Goal: Task Accomplishment & Management: Manage account settings

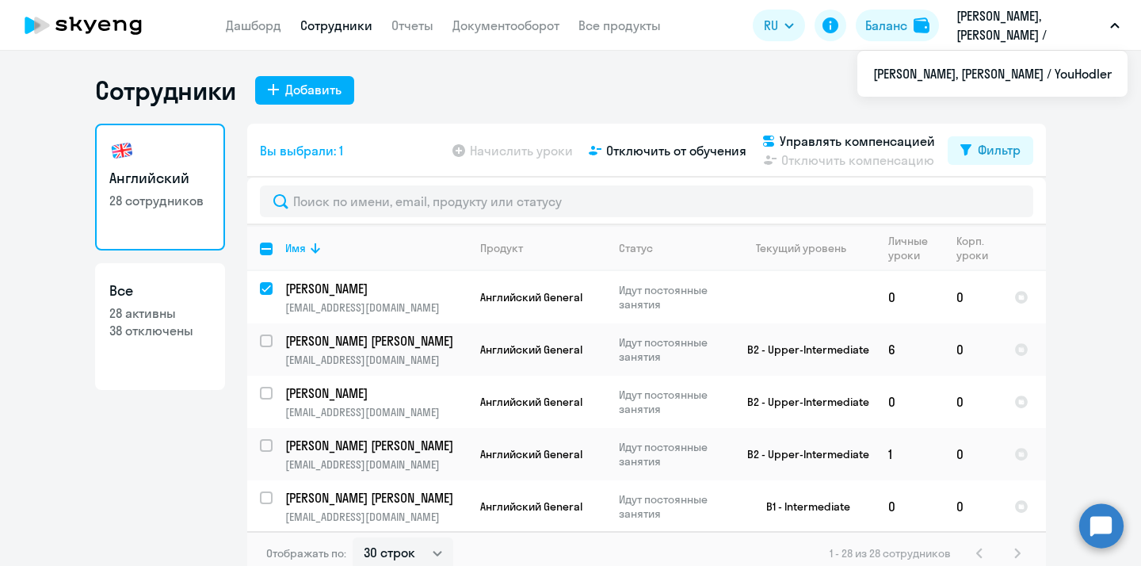
select select "30"
click at [266, 249] on input "deselect all" at bounding box center [276, 259] width 32 height 32
checkbox input "true"
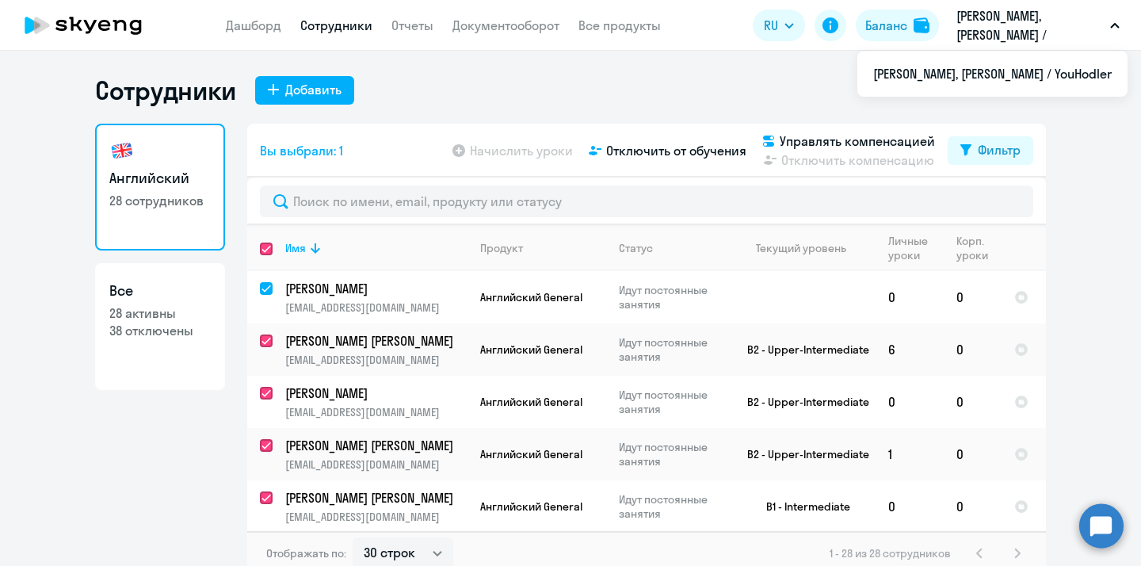
checkbox input "true"
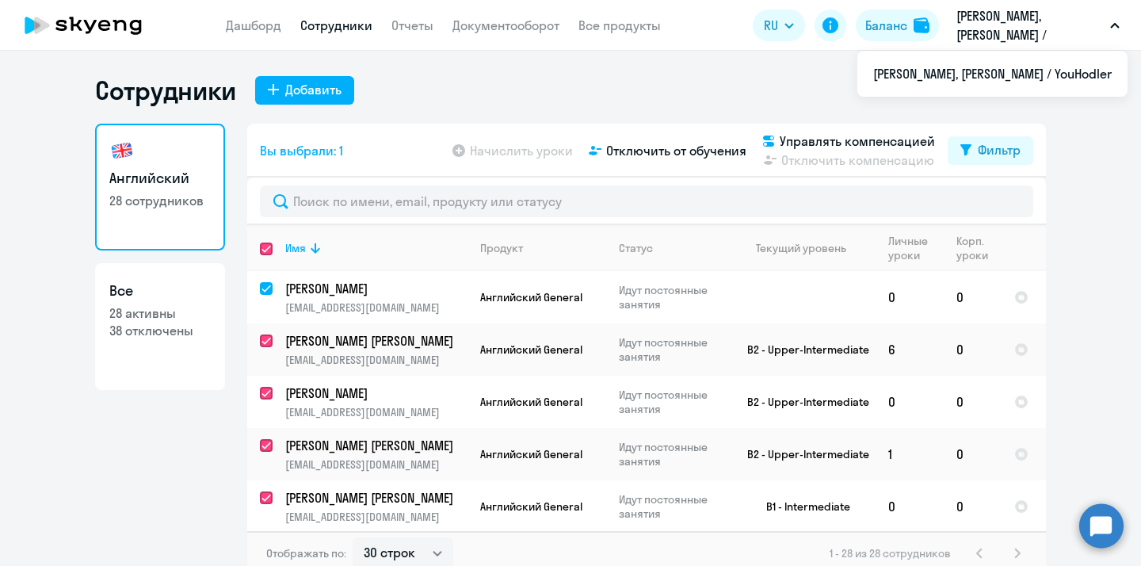
checkbox input "true"
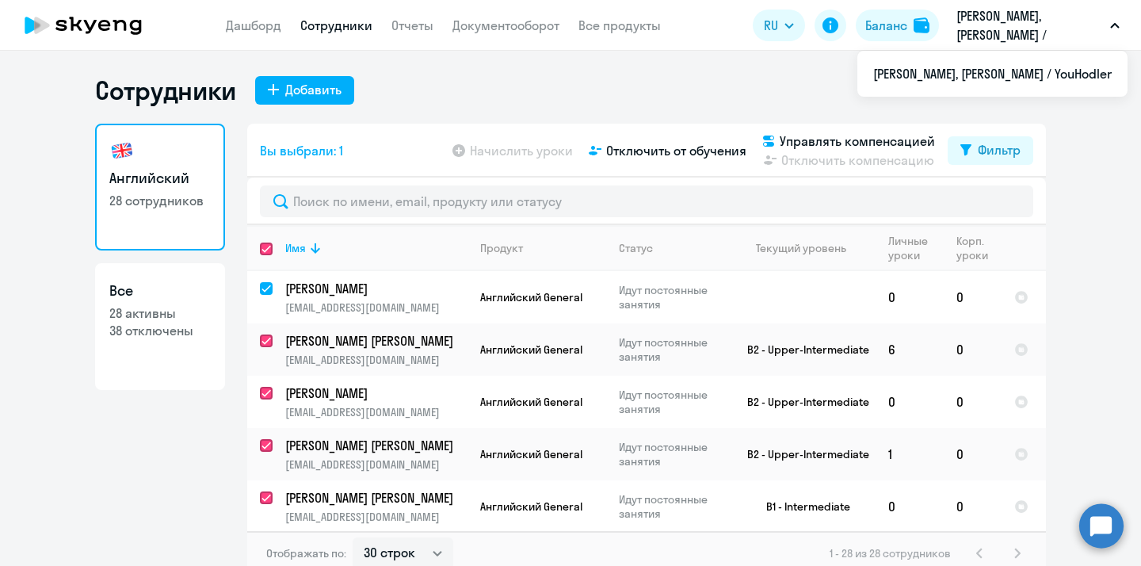
checkbox input "true"
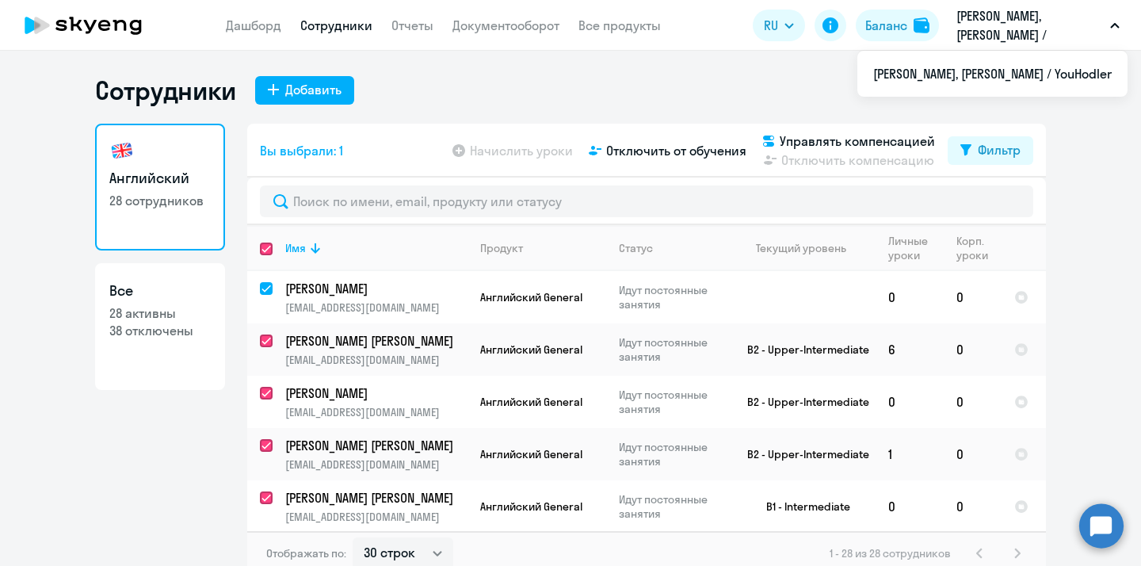
checkbox input "true"
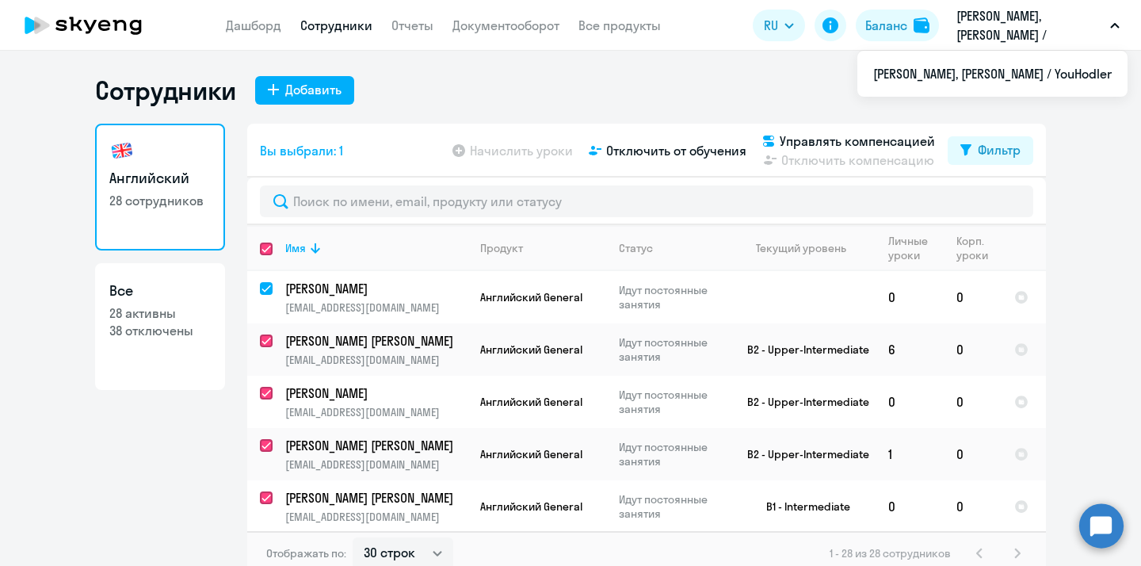
checkbox input "true"
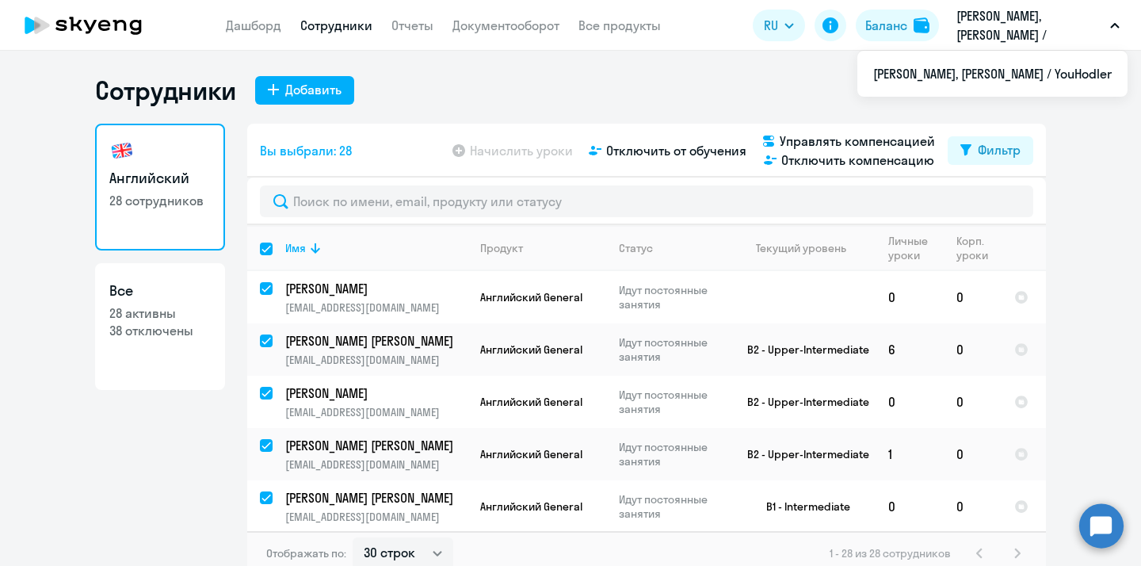
click at [266, 247] on input "select all" at bounding box center [276, 259] width 32 height 32
checkbox input "false"
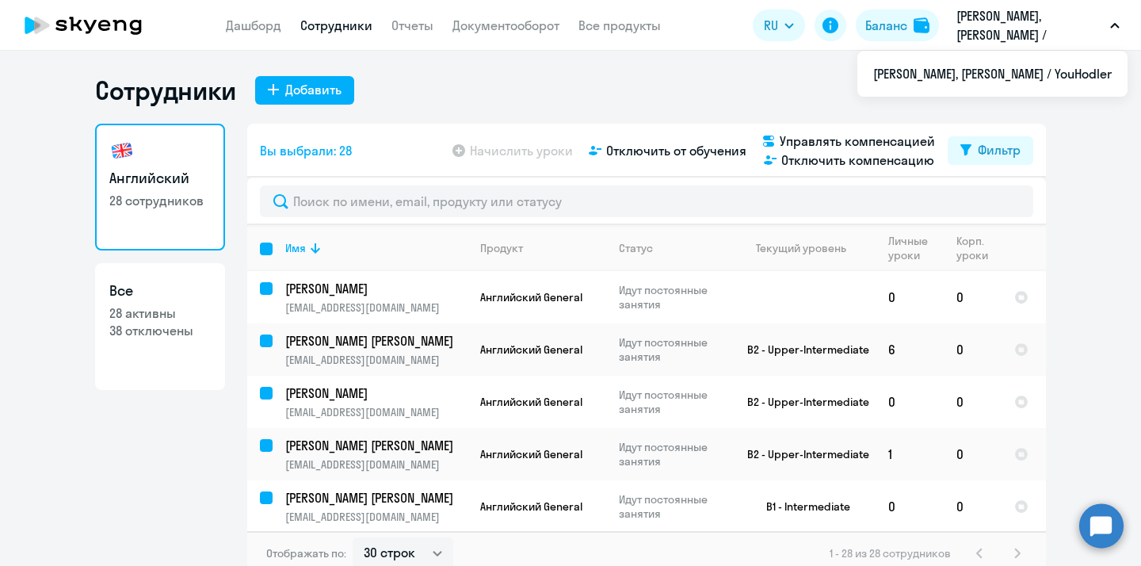
checkbox input "false"
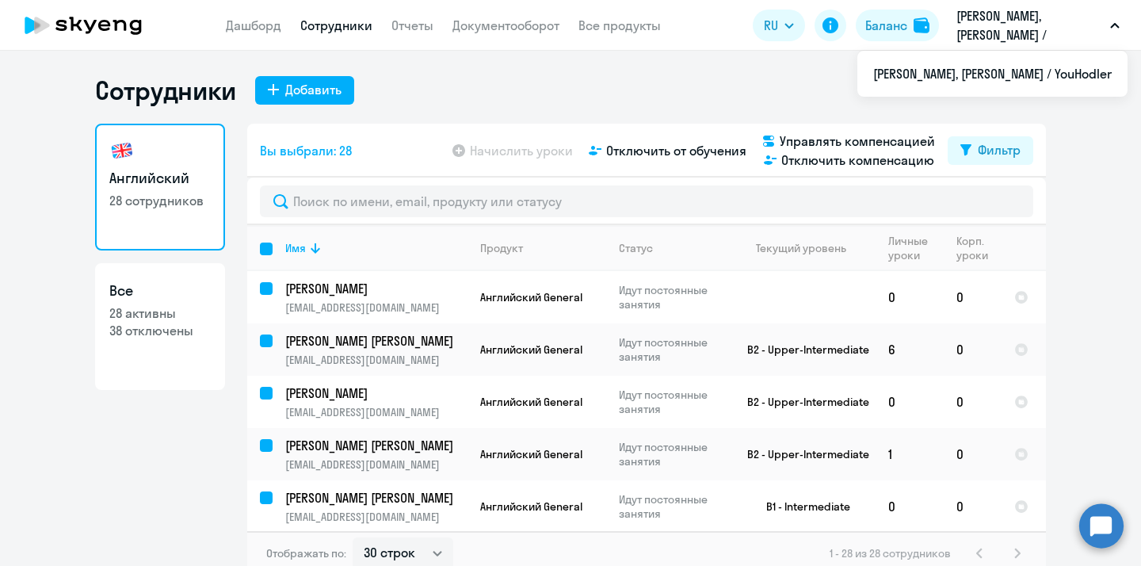
checkbox input "false"
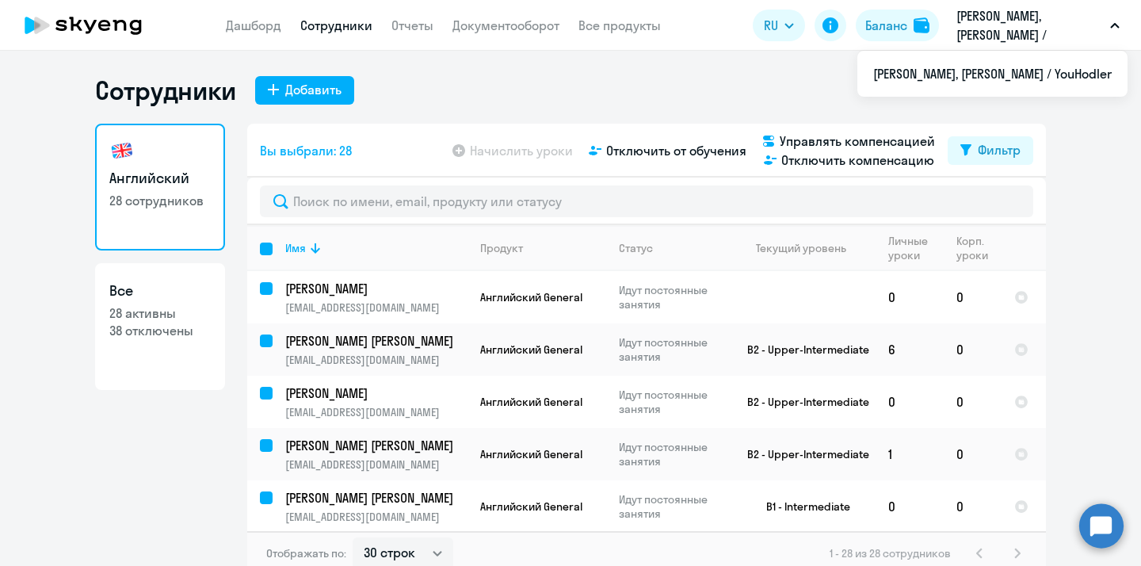
checkbox input "false"
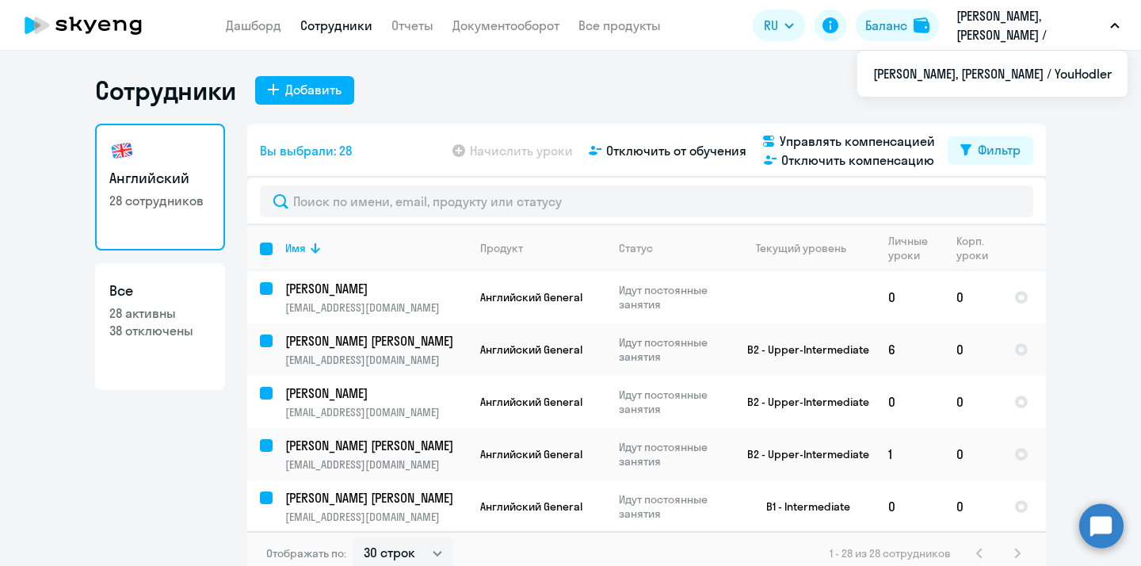
checkbox input "false"
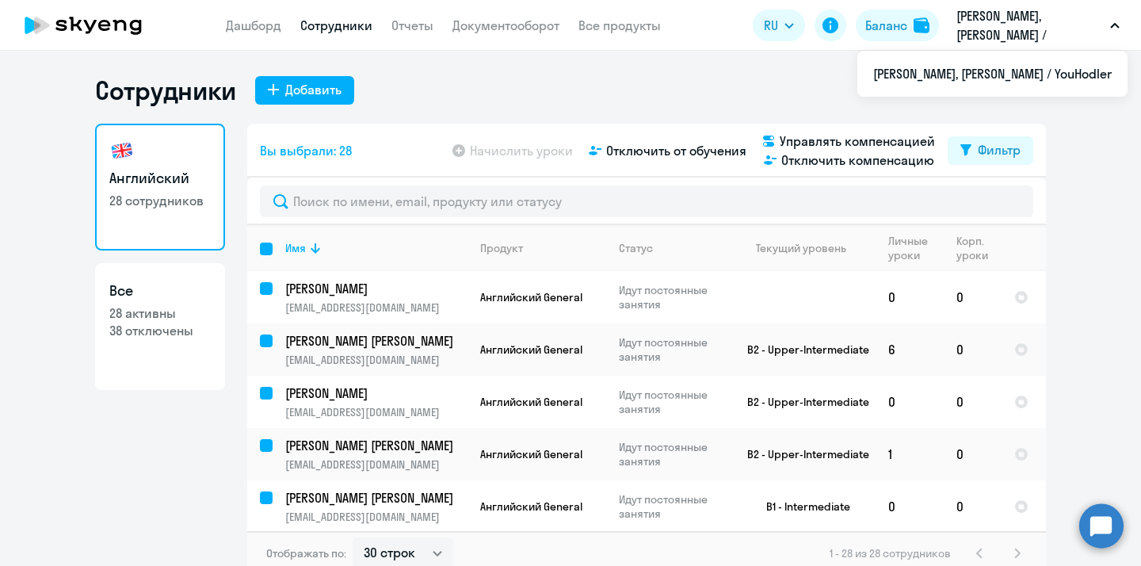
checkbox input "false"
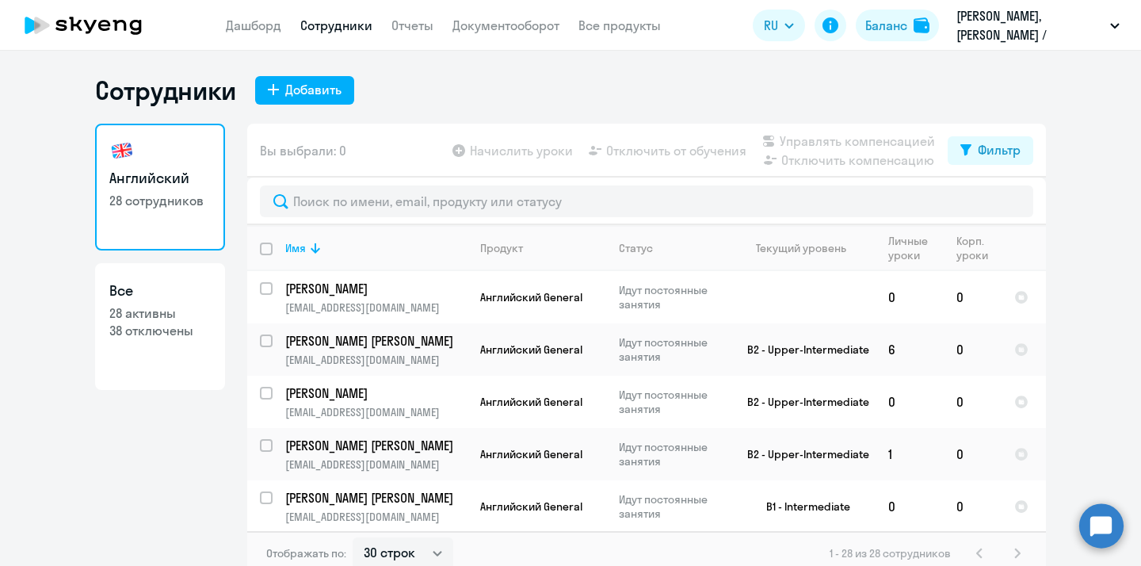
scroll to position [10, 0]
